Goal: Task Accomplishment & Management: Complete application form

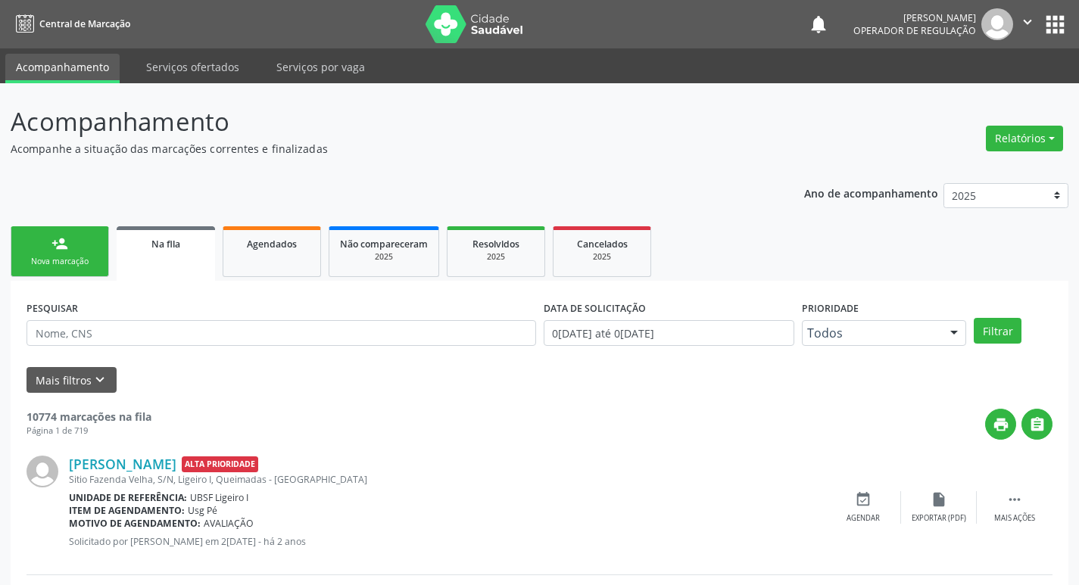
click at [87, 246] on link "person_add Nova marcação" at bounding box center [60, 251] width 98 height 51
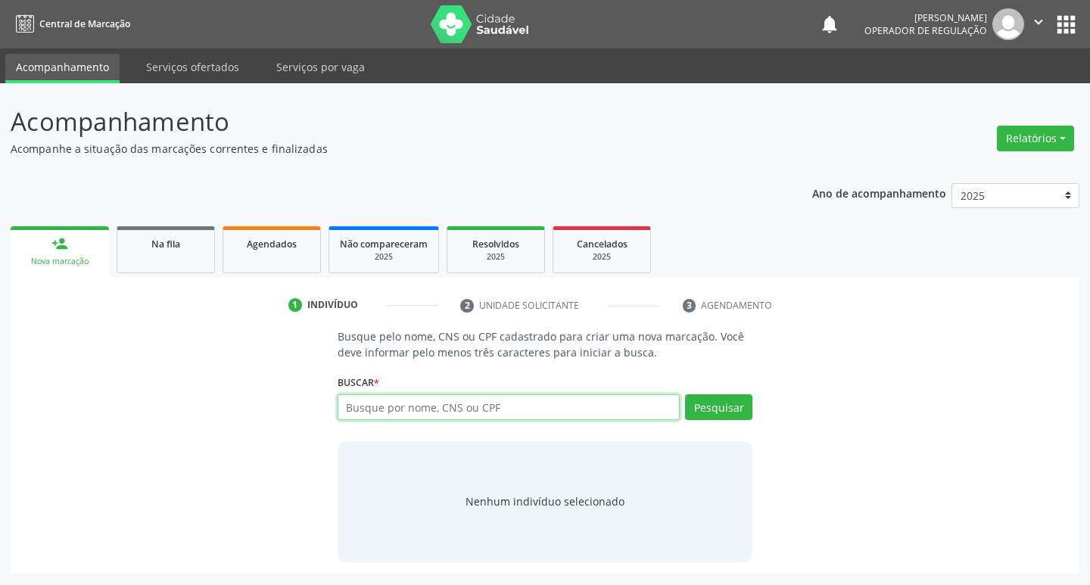
click at [497, 417] on input "text" at bounding box center [509, 407] width 343 height 26
type input "704609644320826"
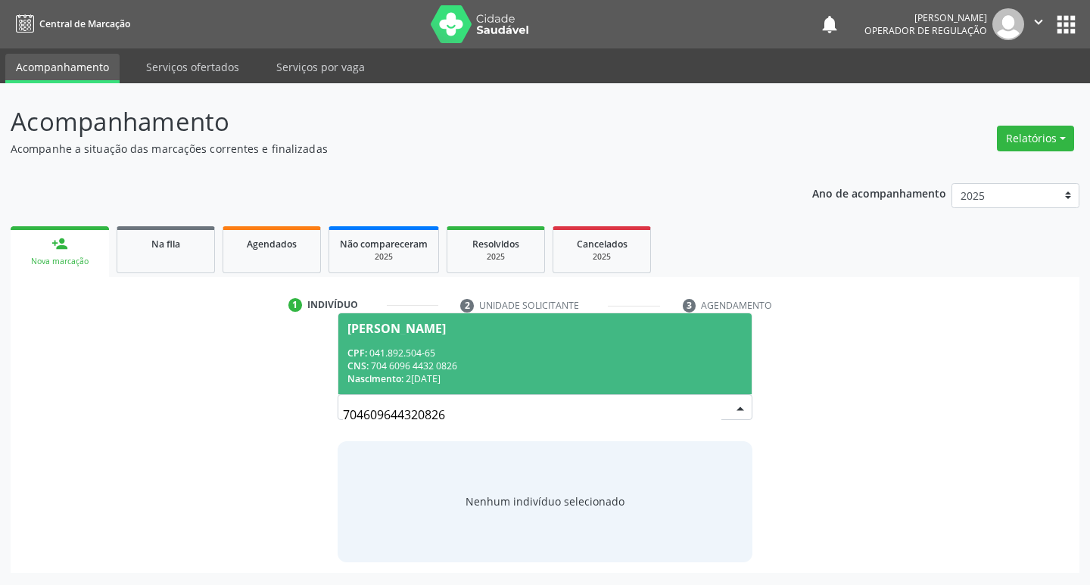
click at [608, 347] on div "CPF: 041.892.504-65" at bounding box center [545, 353] width 396 height 13
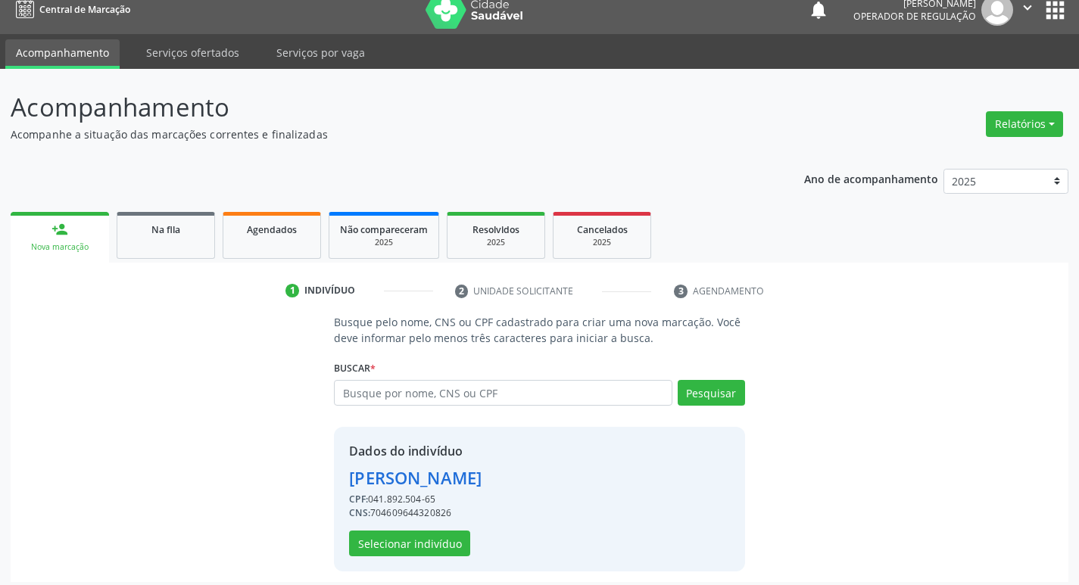
scroll to position [22, 0]
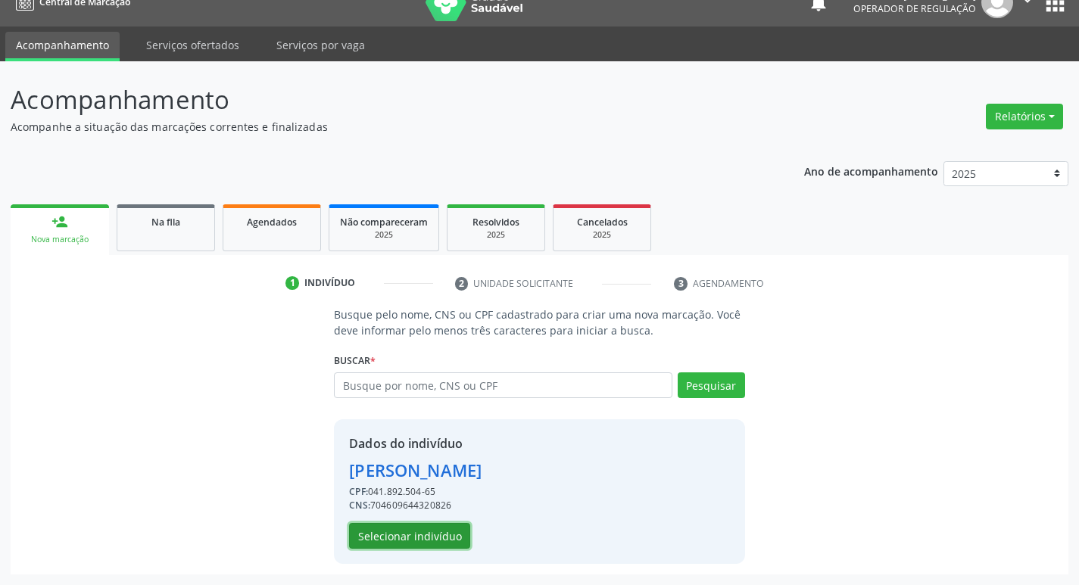
click at [450, 537] on button "Selecionar indivíduo" at bounding box center [409, 536] width 121 height 26
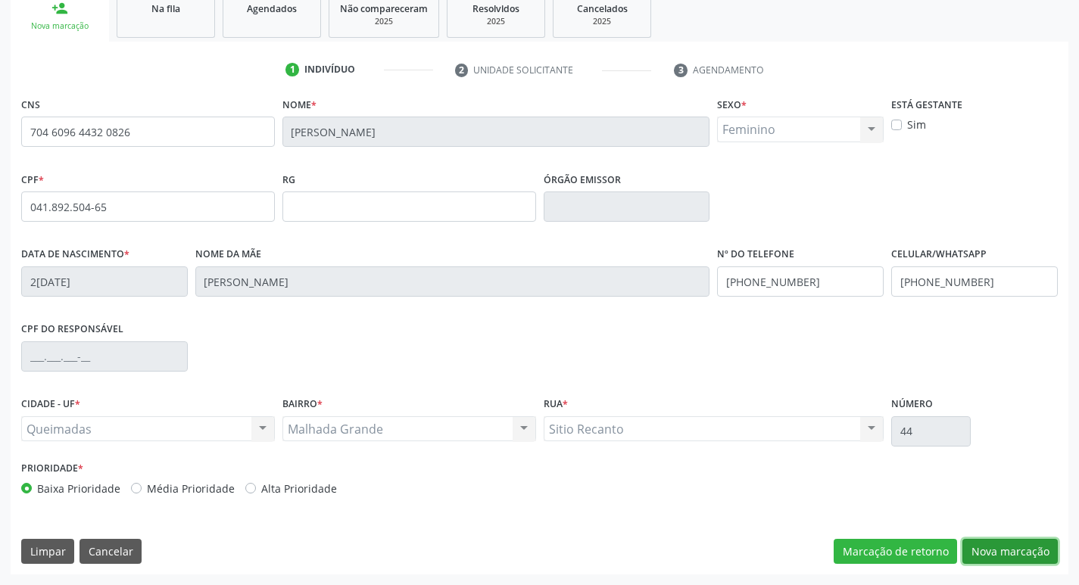
click at [1029, 554] on button "Nova marcação" at bounding box center [1009, 552] width 95 height 26
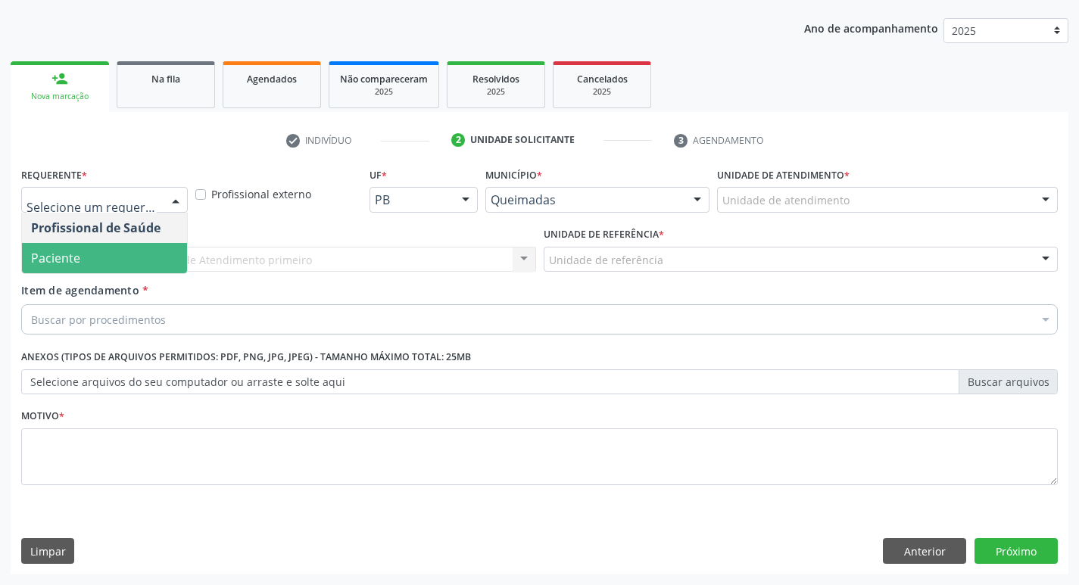
click at [135, 246] on span "Paciente" at bounding box center [104, 258] width 165 height 30
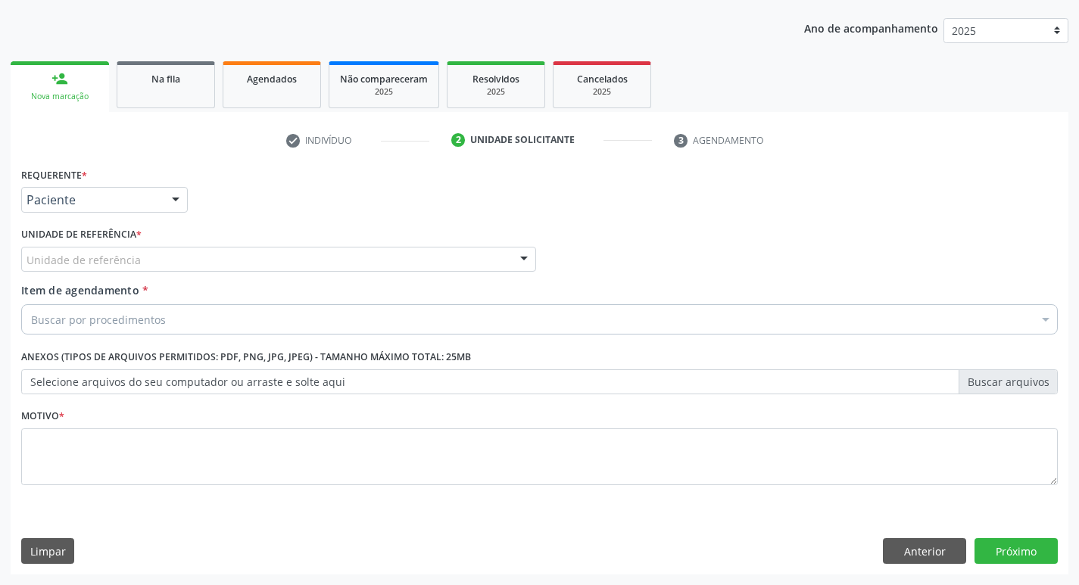
click at [143, 260] on div "Unidade de referência" at bounding box center [278, 260] width 515 height 26
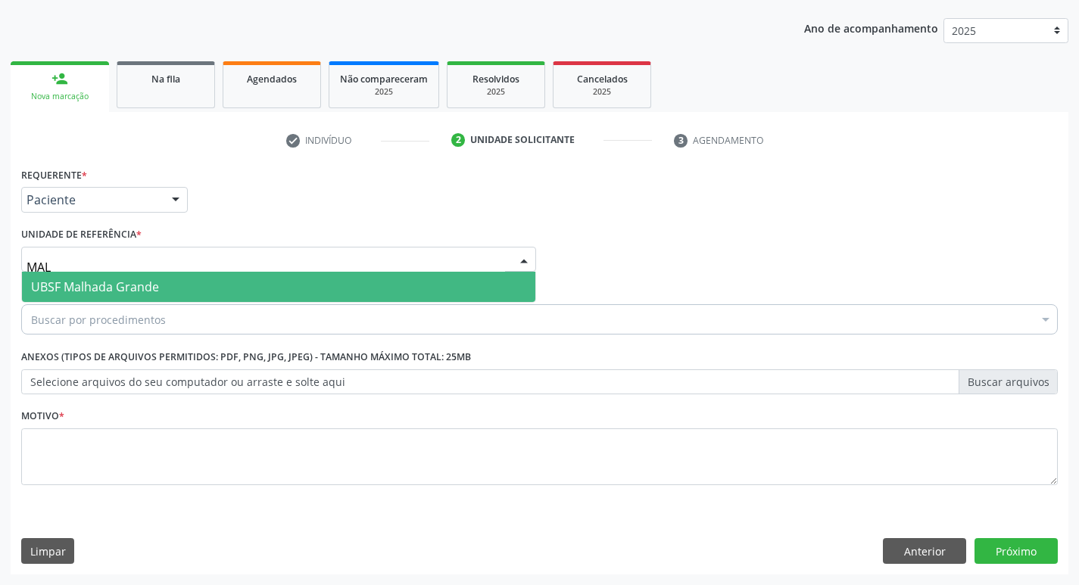
type input "MALH"
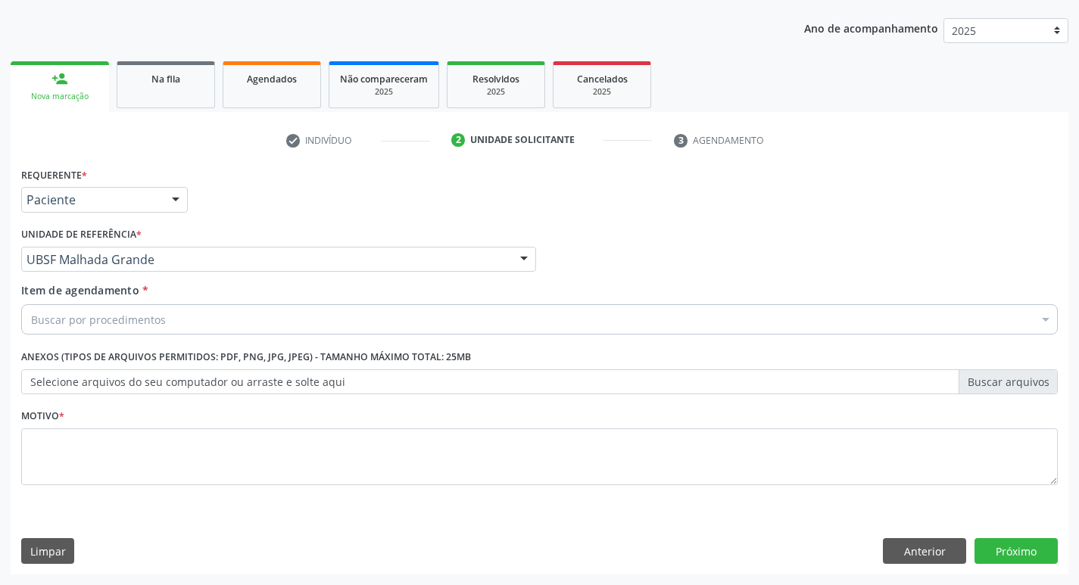
click at [214, 314] on div "Buscar por procedimentos" at bounding box center [539, 319] width 1036 height 30
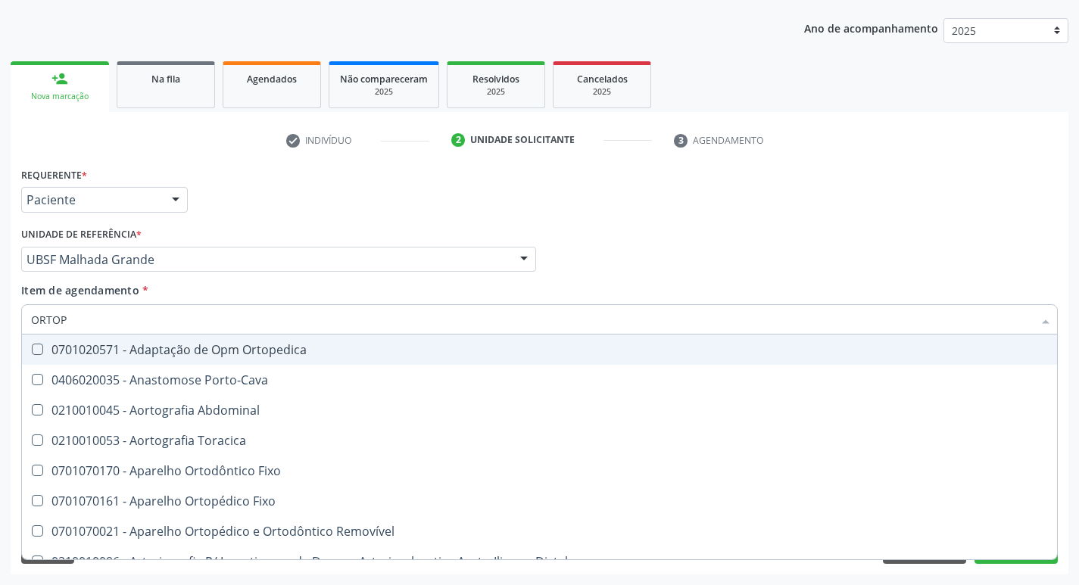
type input "ORTOPE"
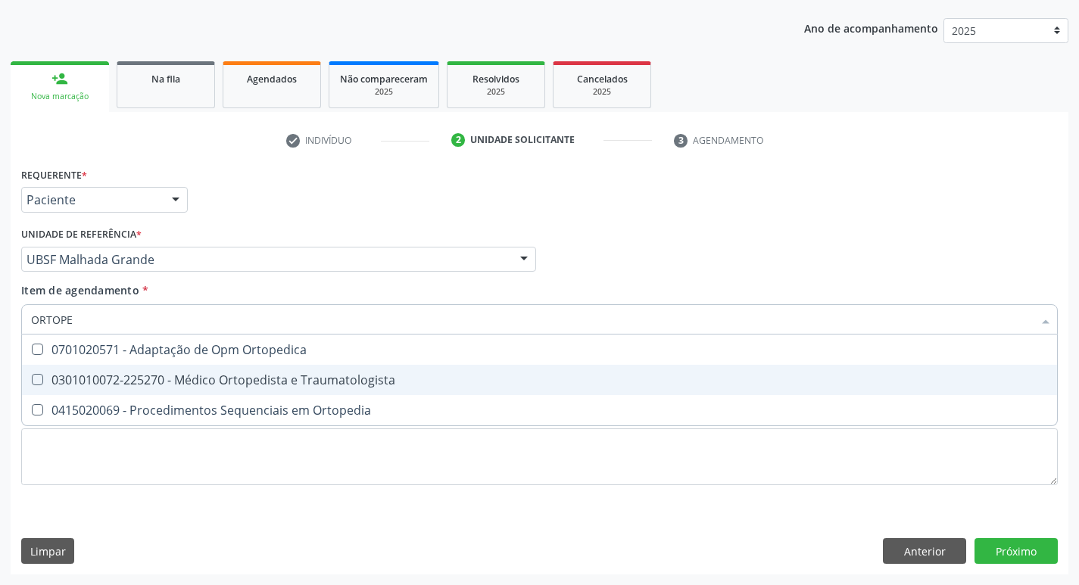
click at [220, 376] on div "0301010072-225270 - Médico Ortopedista e Traumatologista" at bounding box center [539, 380] width 1017 height 12
checkbox Traumatologista "true"
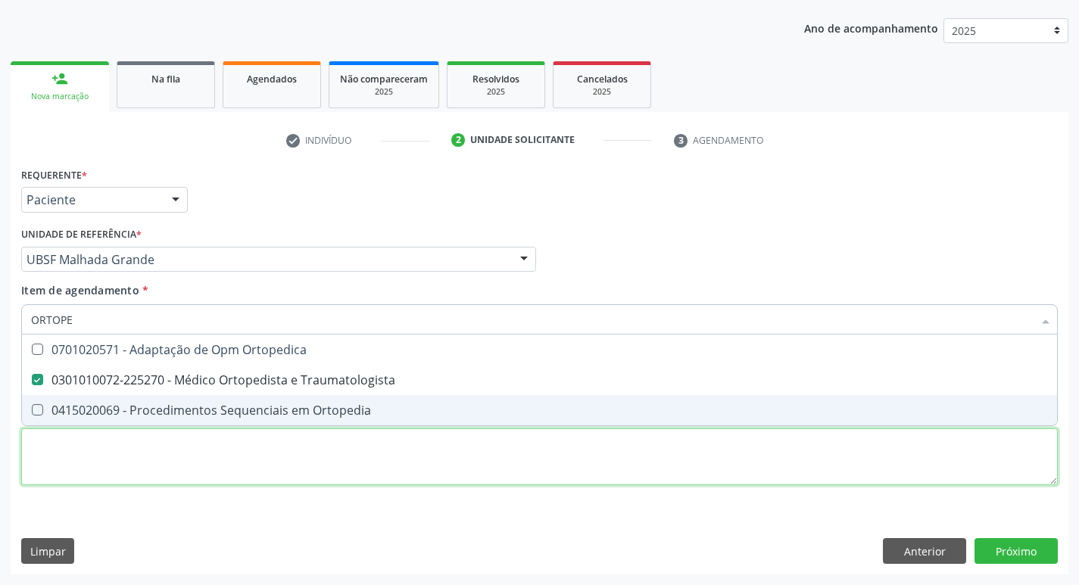
click at [191, 469] on div "Requerente * Paciente Profissional de Saúde Paciente Nenhum resultado encontrad…" at bounding box center [539, 334] width 1036 height 343
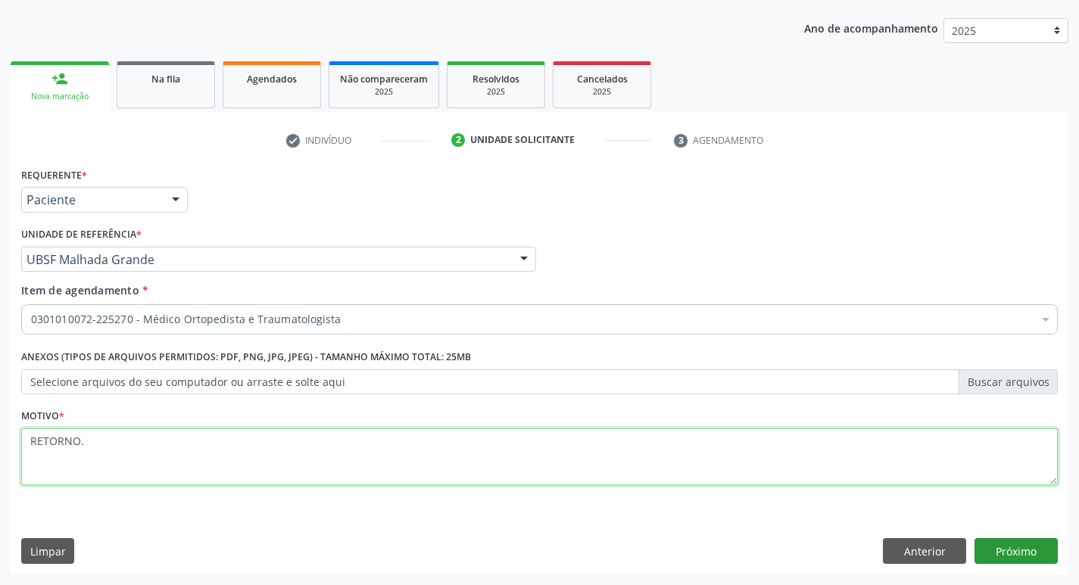
type textarea "RETORNO."
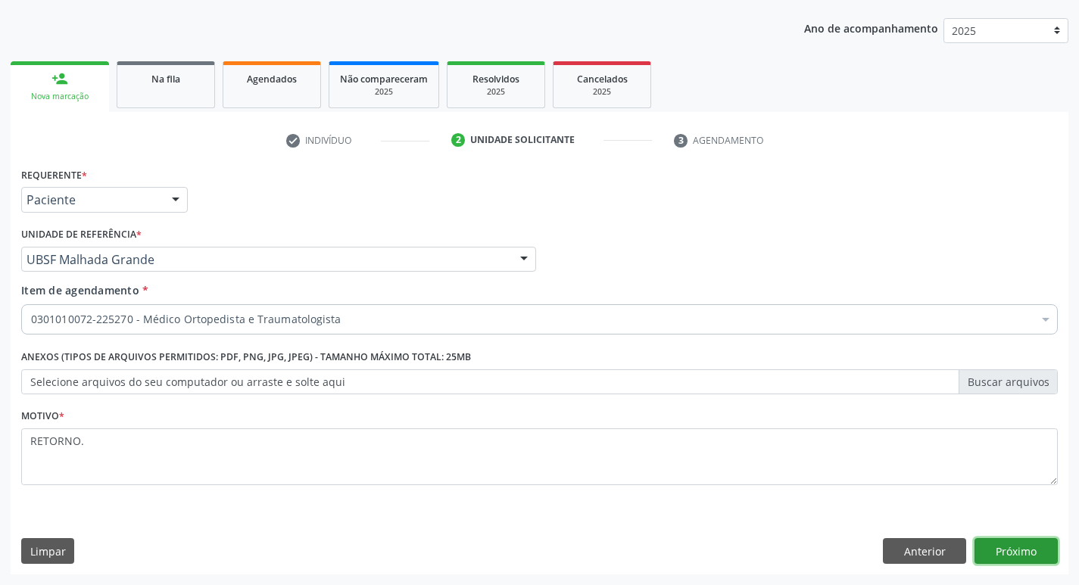
click at [1029, 553] on button "Próximo" at bounding box center [1015, 551] width 83 height 26
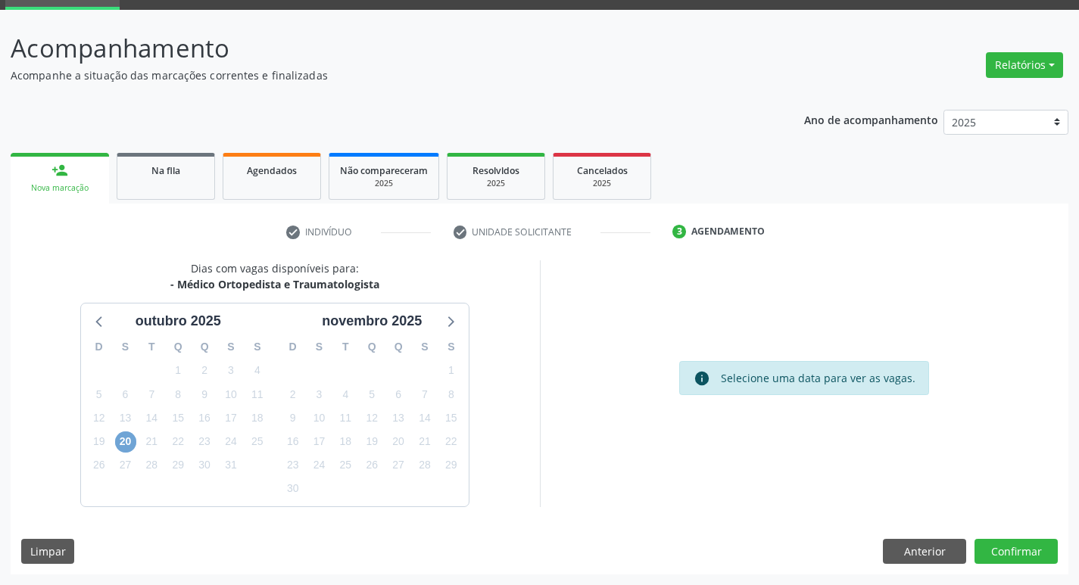
click at [129, 440] on span "20" at bounding box center [125, 441] width 21 height 21
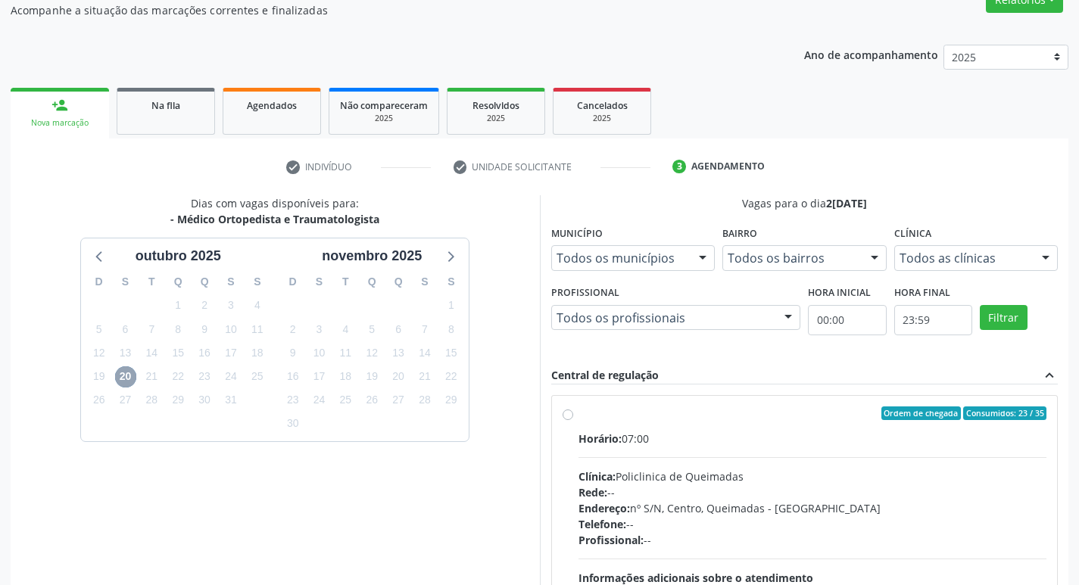
scroll to position [225, 0]
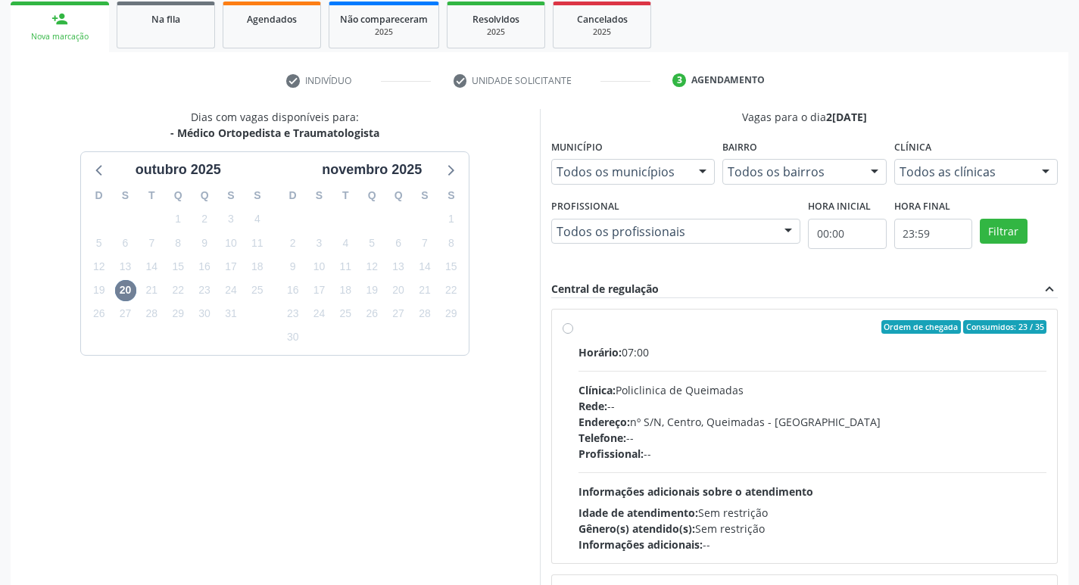
click at [724, 343] on label "Ordem de chegada Consumidos: 23 / 35 Horário: 07:00 Clínica: Policlinica de Que…" at bounding box center [812, 436] width 469 height 232
click at [573, 334] on input "Ordem de chegada Consumidos: 23 / 35 Horário: 07:00 Clínica: Policlinica de Que…" at bounding box center [567, 327] width 11 height 14
radio input "true"
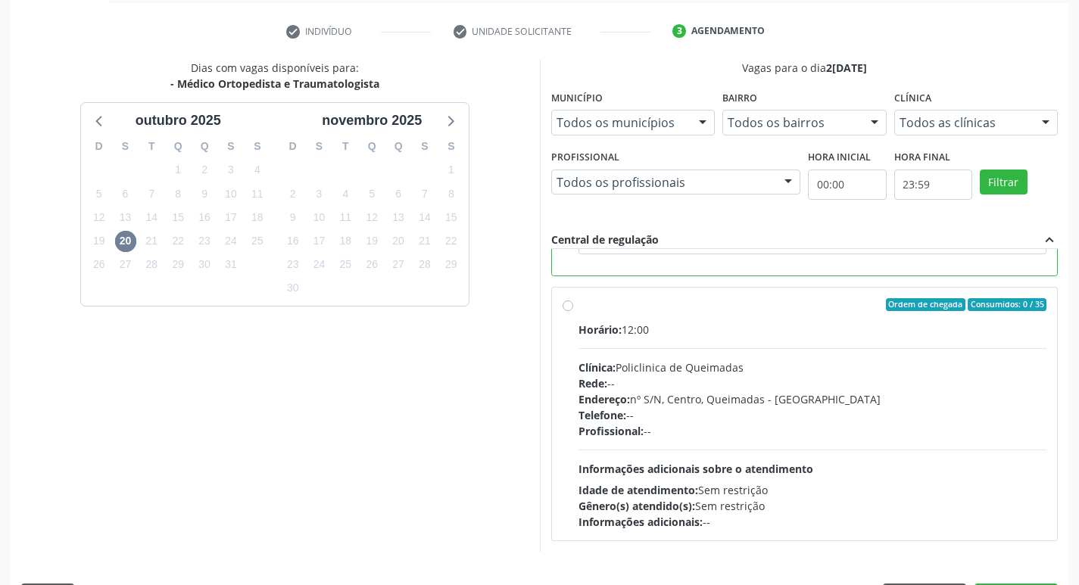
scroll to position [300, 0]
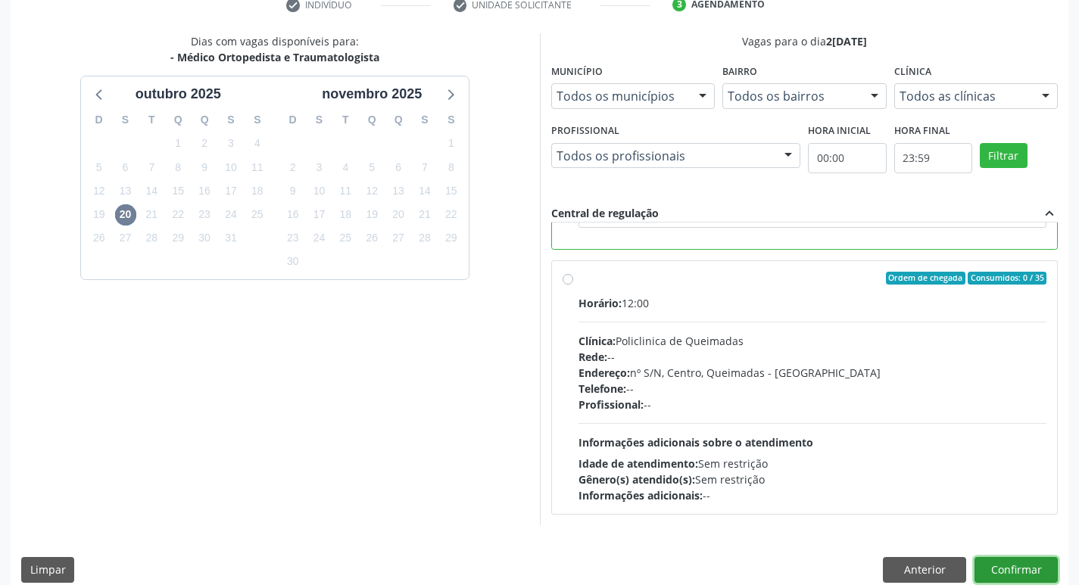
click at [1010, 568] on button "Confirmar" at bounding box center [1015, 570] width 83 height 26
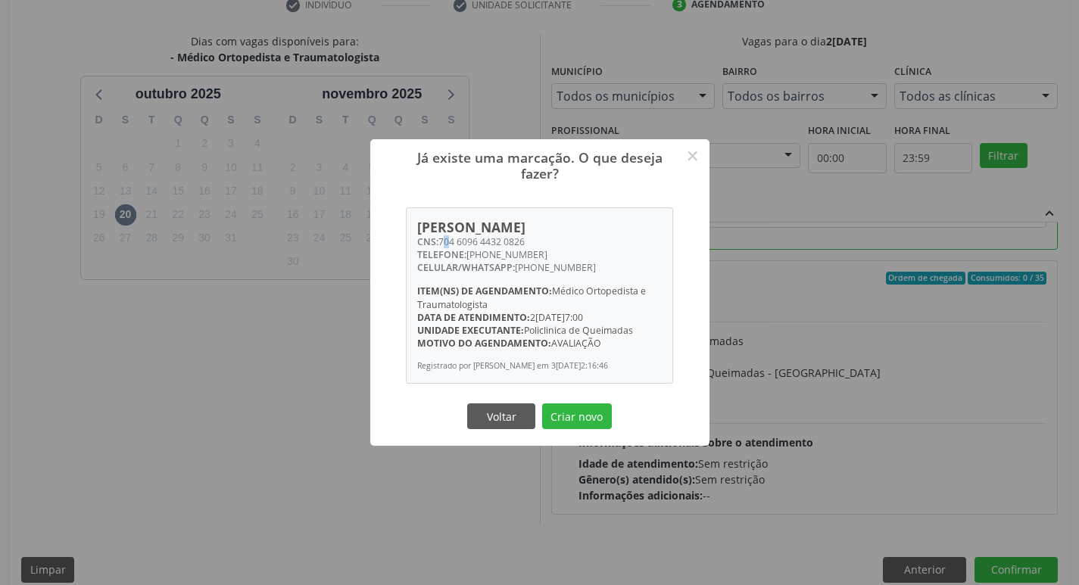
click at [443, 235] on div "CNS: 704 6096 4432 0826" at bounding box center [539, 241] width 244 height 13
drag, startPoint x: 441, startPoint y: 235, endPoint x: 531, endPoint y: 238, distance: 90.1
click at [531, 238] on div "CNS: 704 6096 4432 0826" at bounding box center [539, 241] width 244 height 13
copy div "704 6096 4432 0826"
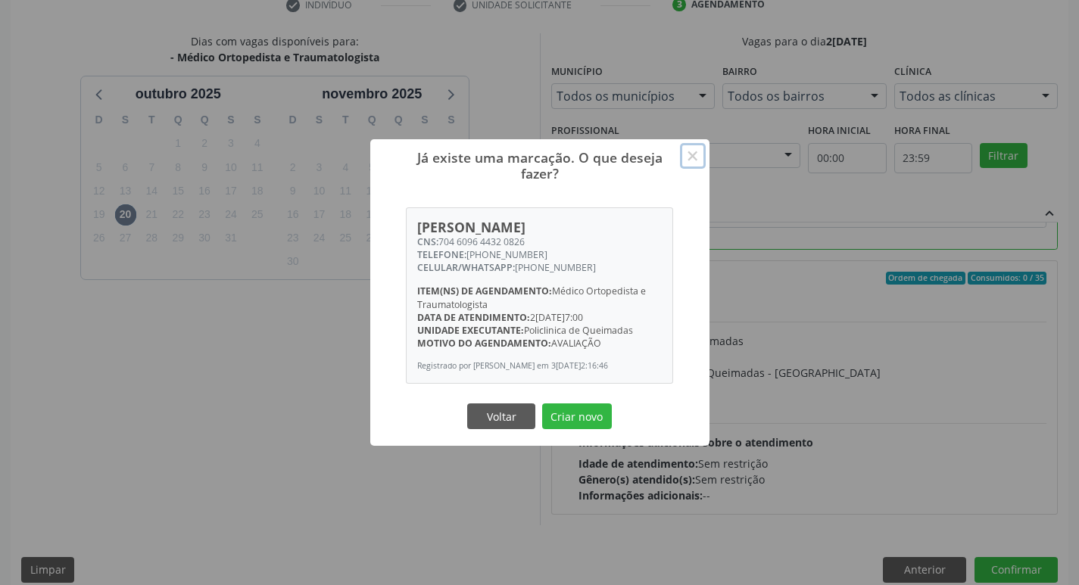
click at [688, 157] on button "×" at bounding box center [693, 156] width 26 height 26
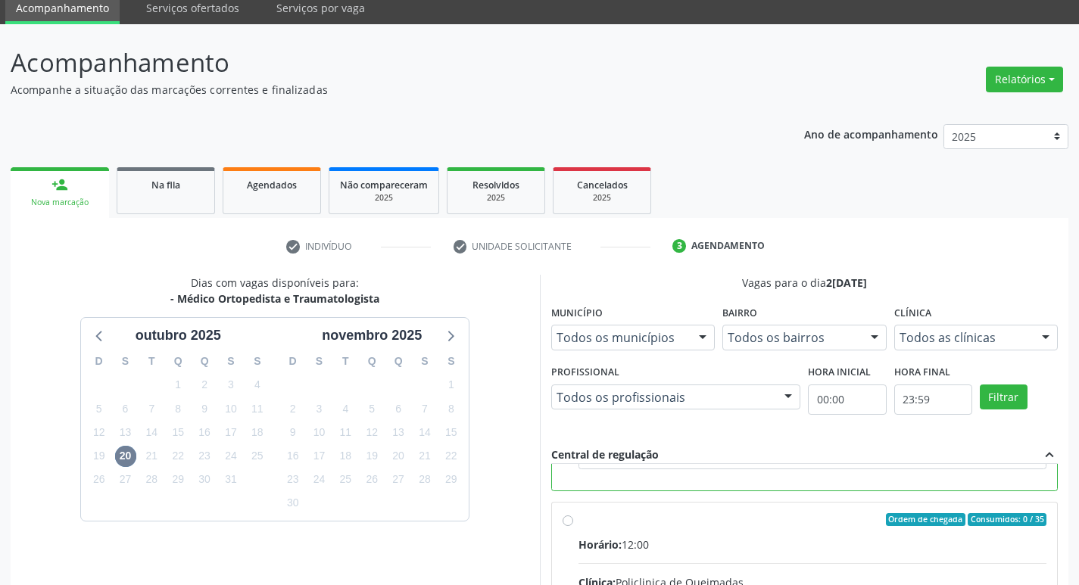
scroll to position [0, 0]
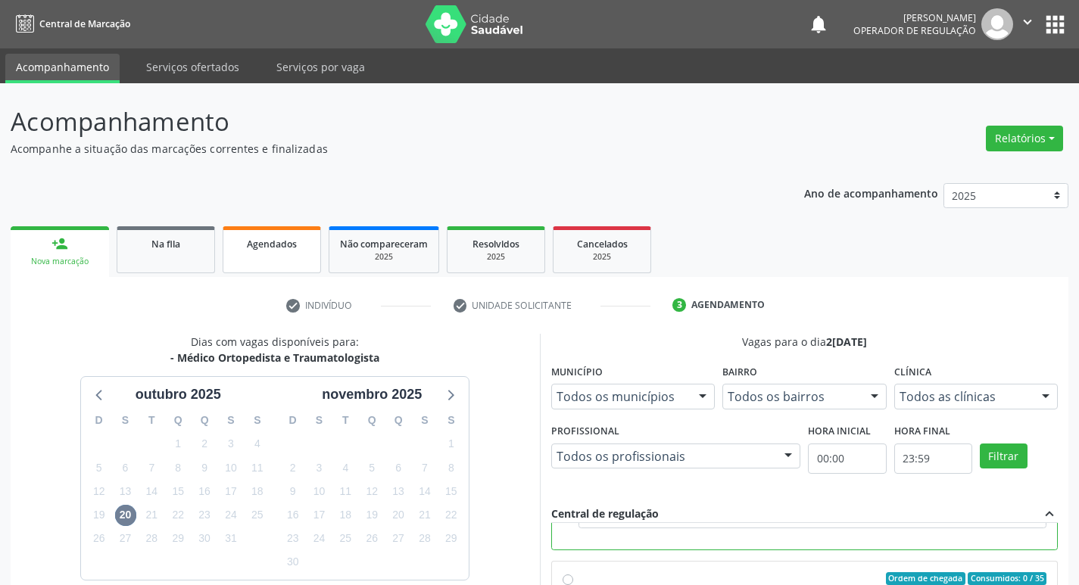
click at [290, 235] on link "Agendados" at bounding box center [272, 249] width 98 height 47
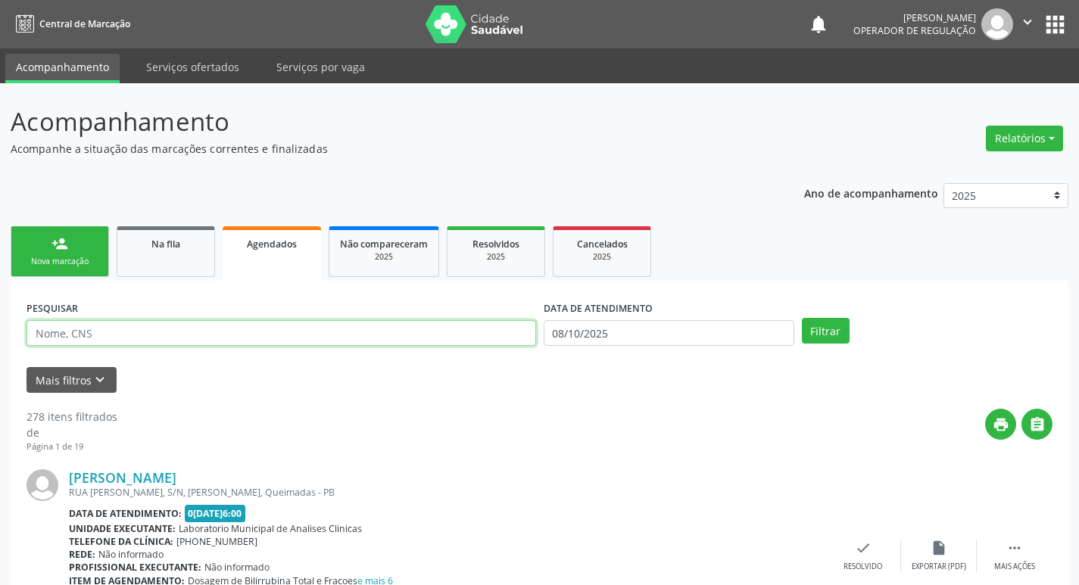
click at [185, 332] on input "text" at bounding box center [280, 333] width 509 height 26
paste input "704 6096 4432 0826"
type input "704 6096 4432 0826"
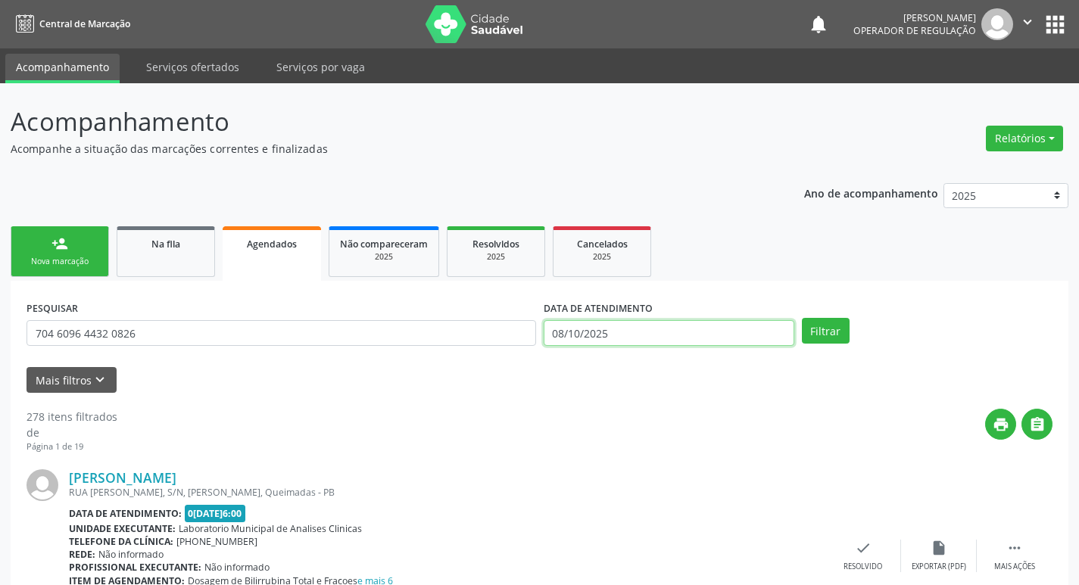
click at [743, 325] on input "08/10/2025" at bounding box center [668, 333] width 251 height 26
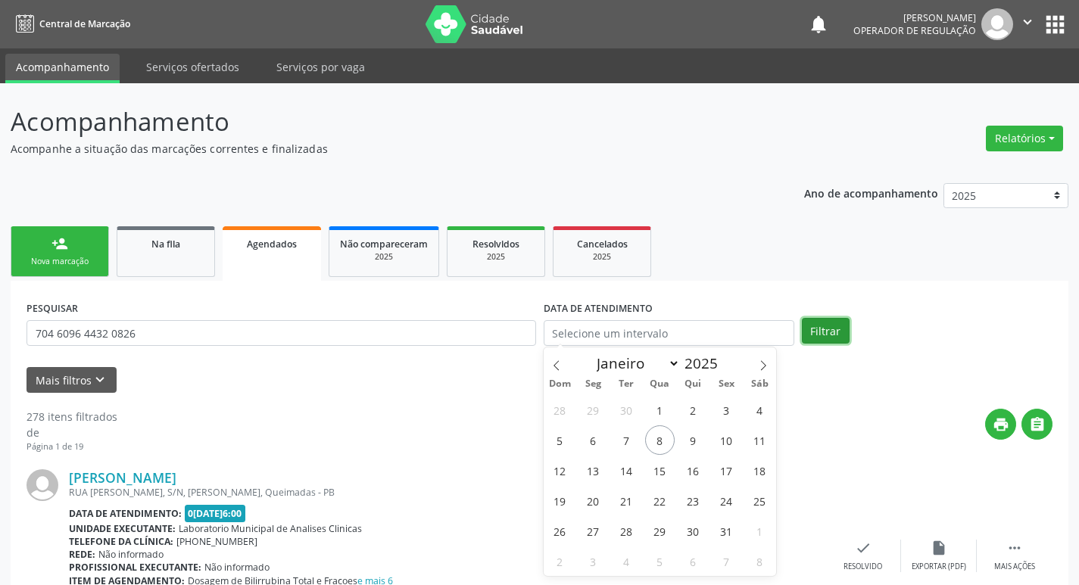
click at [817, 341] on button "Filtrar" at bounding box center [826, 331] width 48 height 26
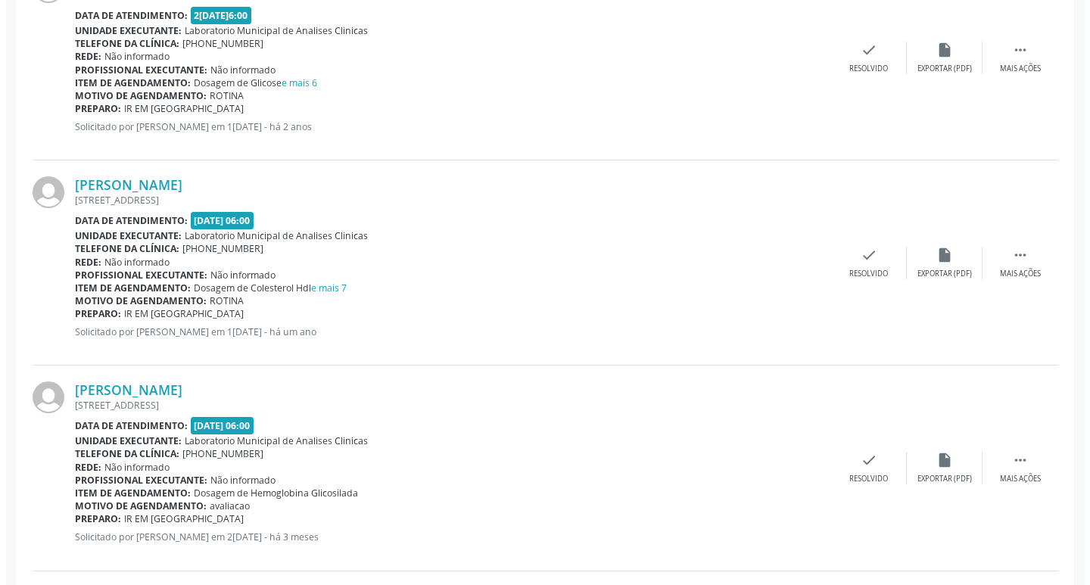
scroll to position [1126, 0]
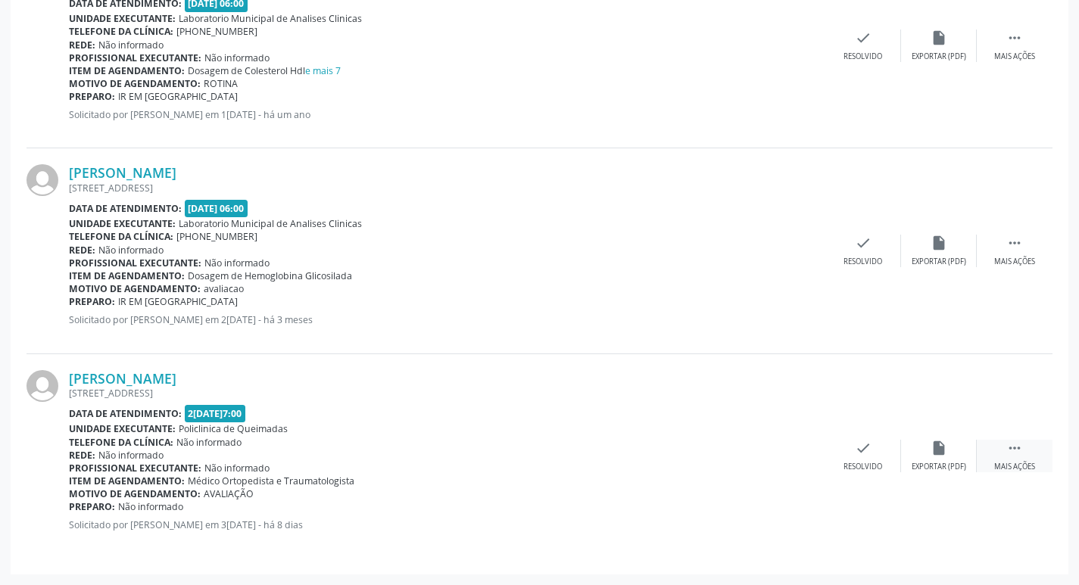
click at [1026, 450] on div " Mais ações" at bounding box center [1014, 456] width 76 height 33
click at [704, 444] on icon "print" at bounding box center [711, 448] width 17 height 17
click at [176, 377] on link "[PERSON_NAME]" at bounding box center [122, 378] width 107 height 17
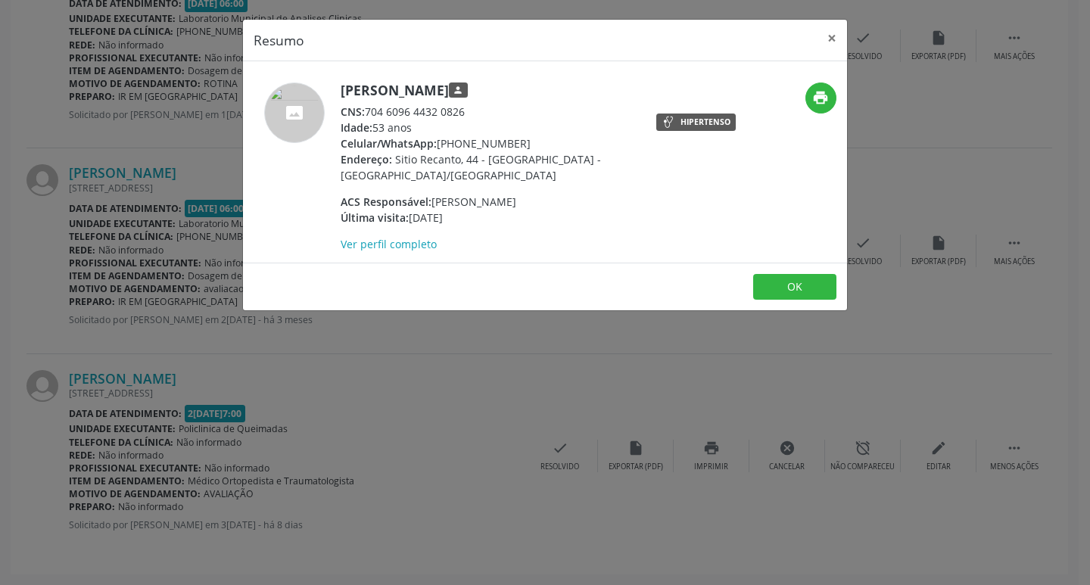
drag, startPoint x: 368, startPoint y: 106, endPoint x: 494, endPoint y: 107, distance: 125.7
click at [494, 107] on div "CNS: 704 6096 4432 0826" at bounding box center [488, 112] width 294 height 16
copy div "704 6096 4432 0826"
click at [830, 38] on button "×" at bounding box center [832, 38] width 30 height 37
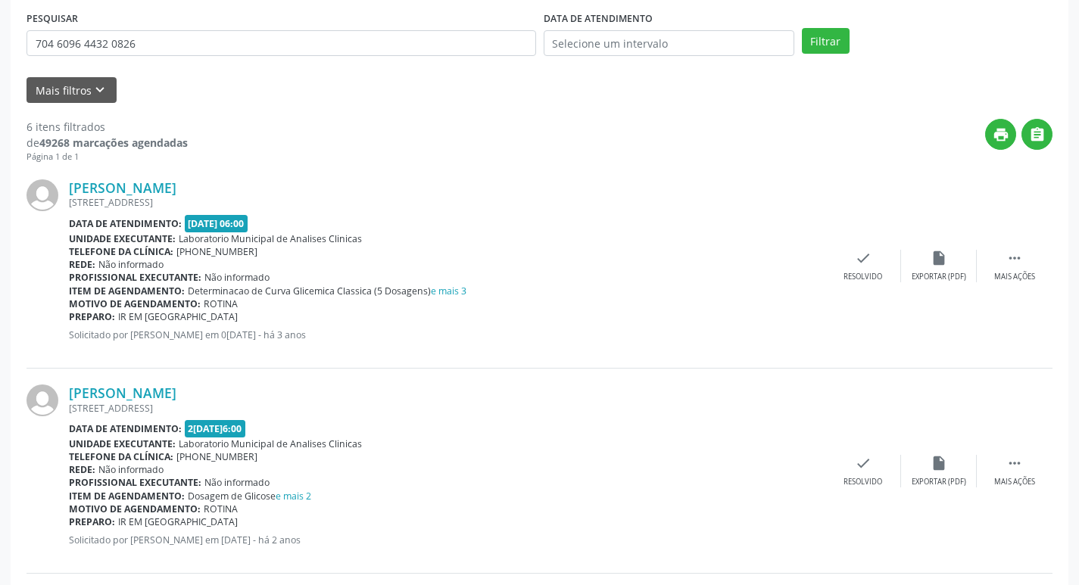
scroll to position [0, 0]
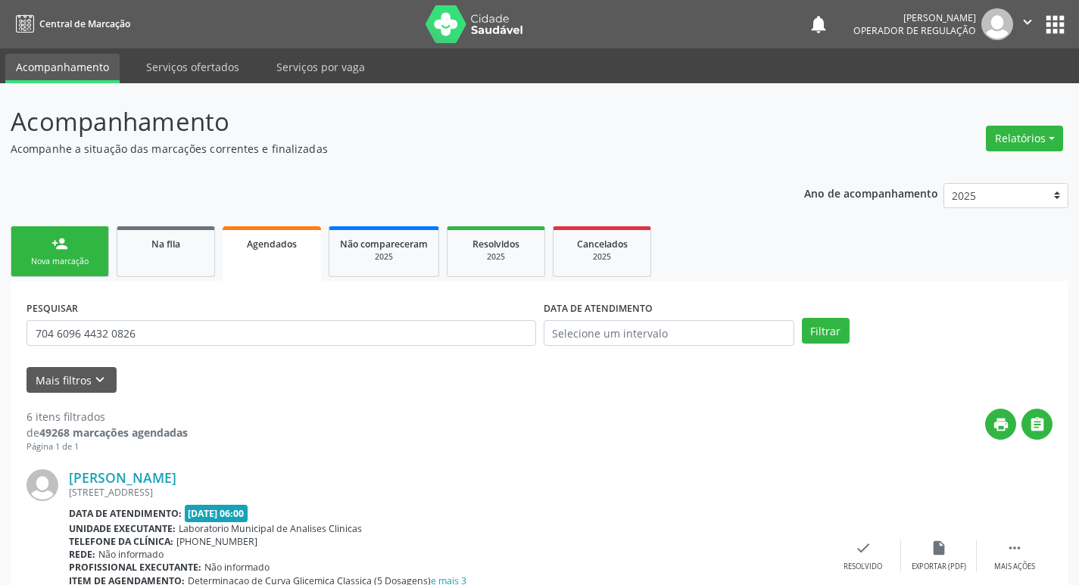
click at [1060, 18] on button "apps" at bounding box center [1055, 24] width 26 height 26
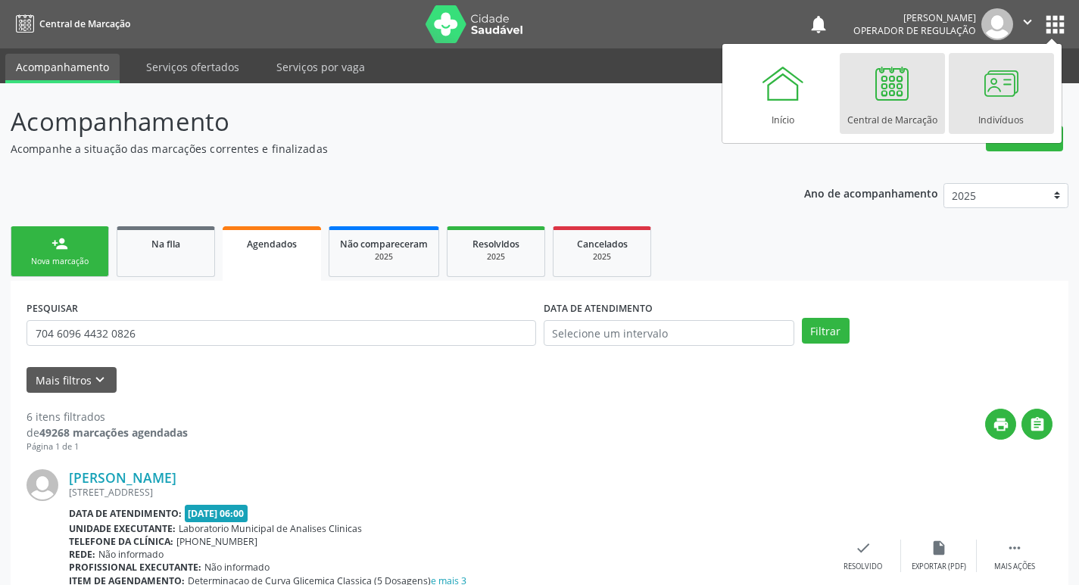
click at [1005, 81] on div at bounding box center [1000, 83] width 45 height 45
